Goal: Find specific page/section: Find specific page/section

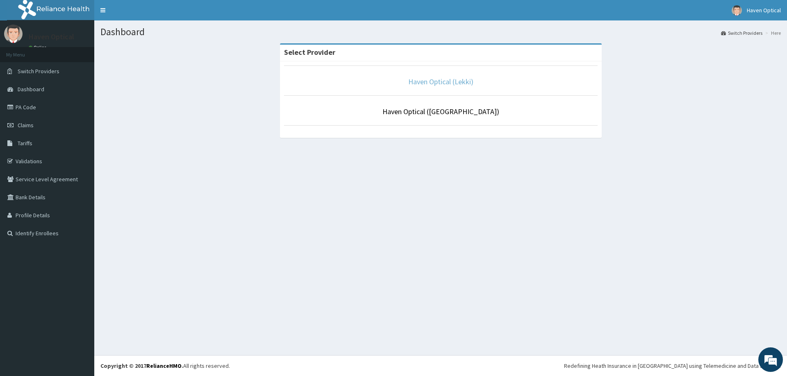
click at [453, 82] on link "Haven Optical (Lekki)" at bounding box center [440, 81] width 65 height 9
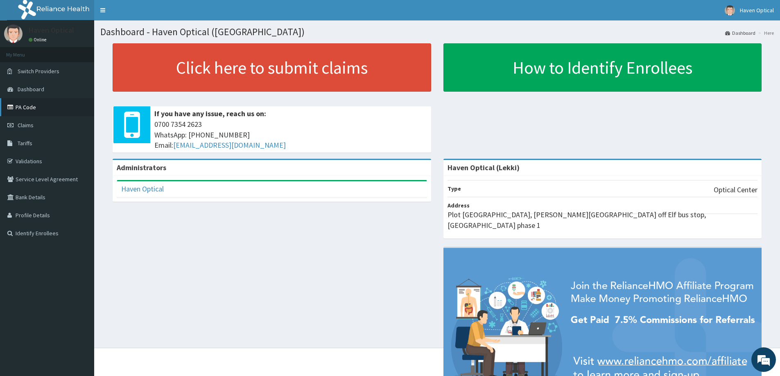
click at [29, 108] on link "PA Code" at bounding box center [47, 107] width 94 height 18
